Goal: Information Seeking & Learning: Find contact information

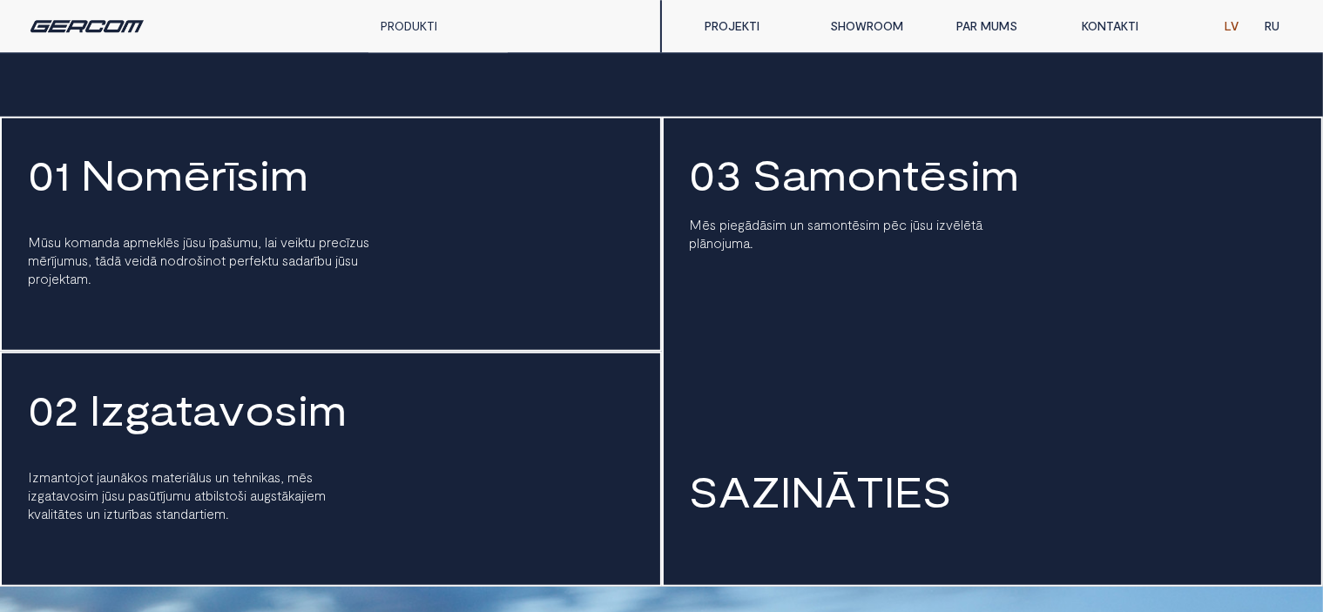
scroll to position [1463, 0]
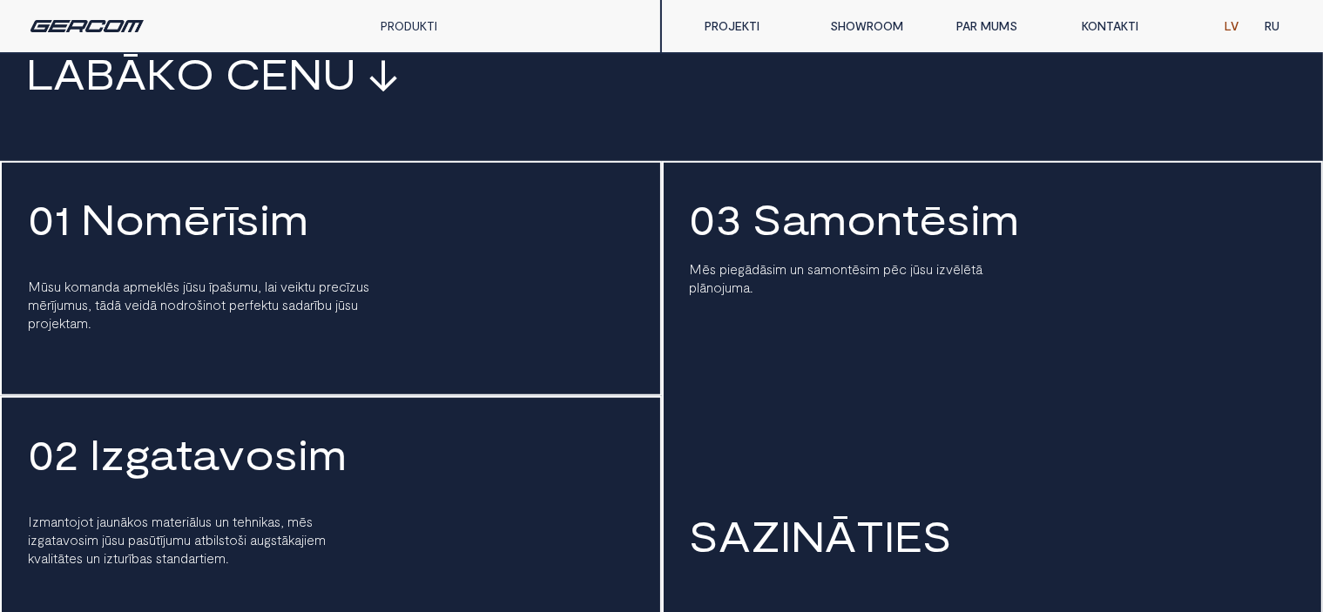
click at [1118, 16] on link "KONTAKTI" at bounding box center [1131, 26] width 125 height 35
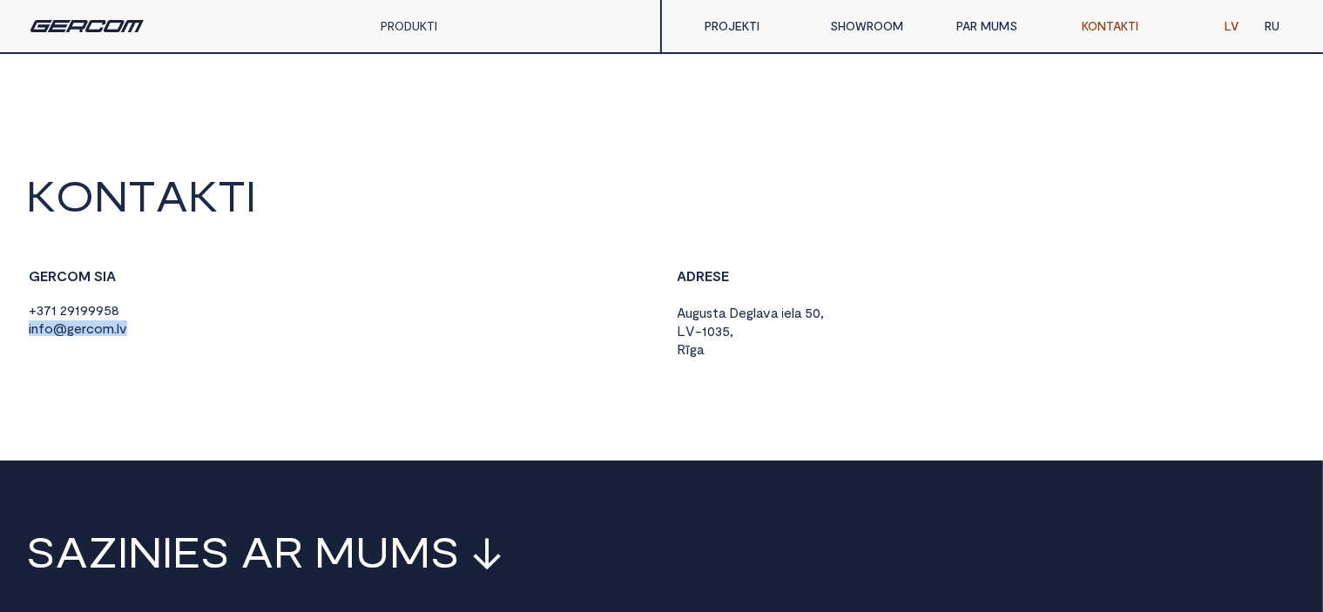
drag, startPoint x: 118, startPoint y: 334, endPoint x: 19, endPoint y: 338, distance: 99.3
click at [29, 338] on span "i n f o @ g e r c o m . l v" at bounding box center [78, 328] width 98 height 17
copy span "i n f o @ g e r c o m . l v"
click at [317, 309] on div "G E R C O M S I A + 3 7 1 2 9 1 9 9 9 5 8 i n f o @ g e r c o m . l v" at bounding box center [337, 303] width 623 height 71
drag, startPoint x: 126, startPoint y: 333, endPoint x: 16, endPoint y: 327, distance: 110.8
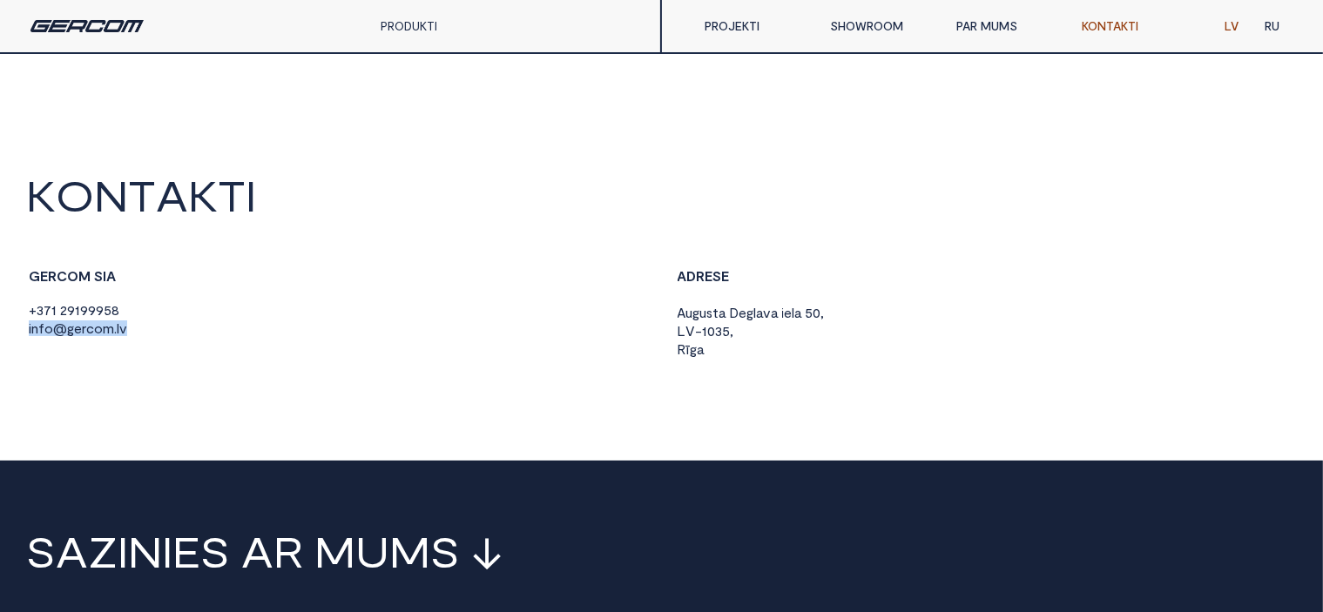
copy span "i n f o @ g e r c o m . l v"
